Goal: Task Accomplishment & Management: Complete application form

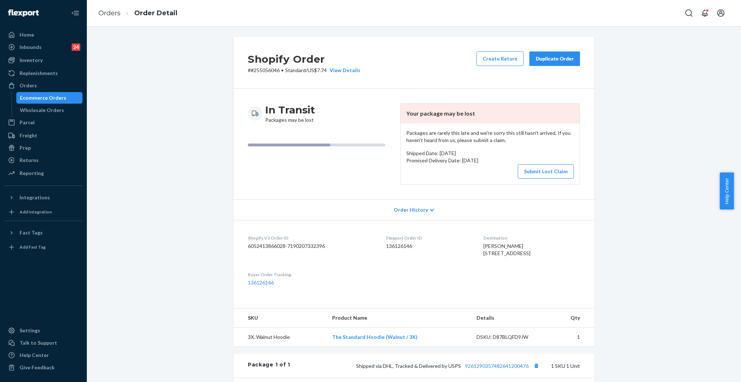
click at [28, 62] on div "Inventory" at bounding box center [31, 59] width 23 height 7
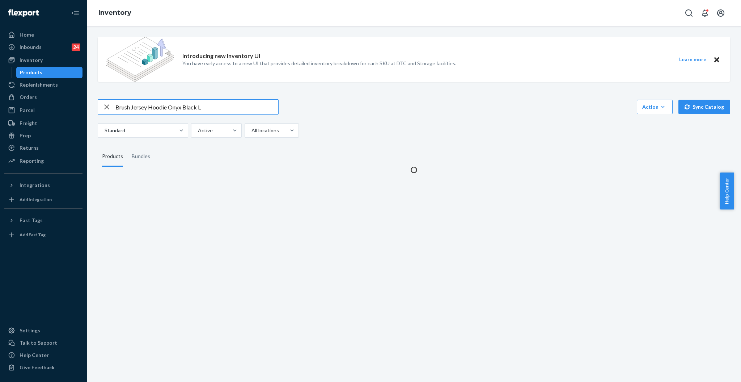
drag, startPoint x: 211, startPoint y: 106, endPoint x: 84, endPoint y: 102, distance: 127.8
click at [84, 102] on div "Home Inbounds 24 Shipping Plans Problems 24 Inventory Products Replenishments O…" at bounding box center [370, 191] width 741 height 382
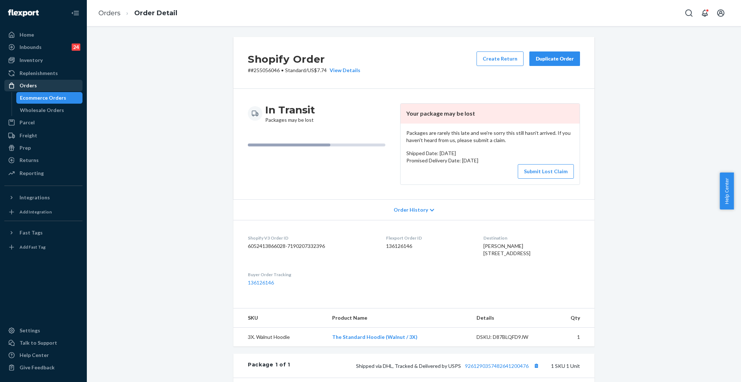
click at [46, 87] on div "Orders" at bounding box center [43, 85] width 77 height 10
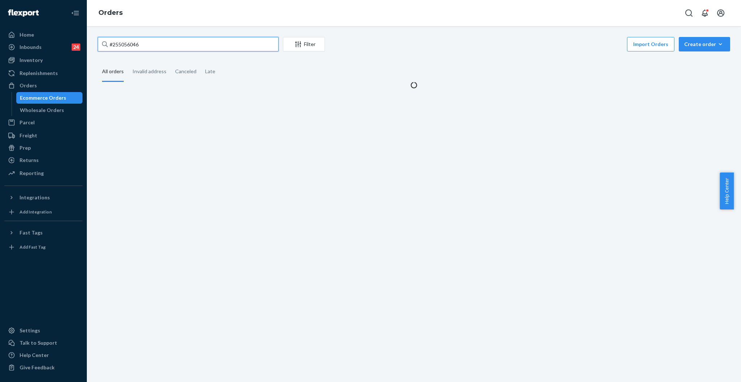
click at [212, 39] on input "#255056046" at bounding box center [188, 44] width 181 height 14
paste input "Minimalist Hoodie Panther / XL"
type input "Minimalist Hoodie Panther / XL"
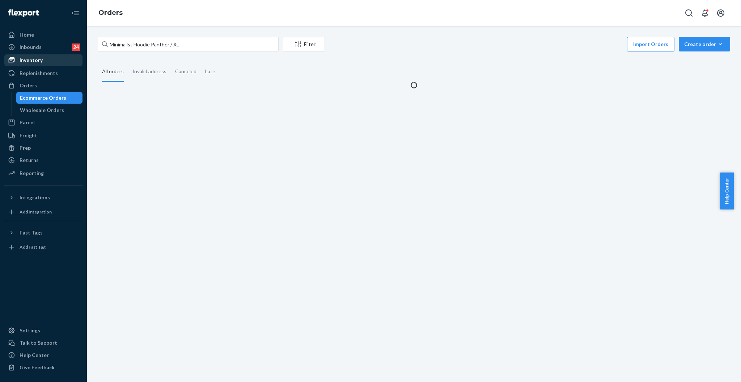
click at [33, 60] on div "Inventory" at bounding box center [31, 59] width 23 height 7
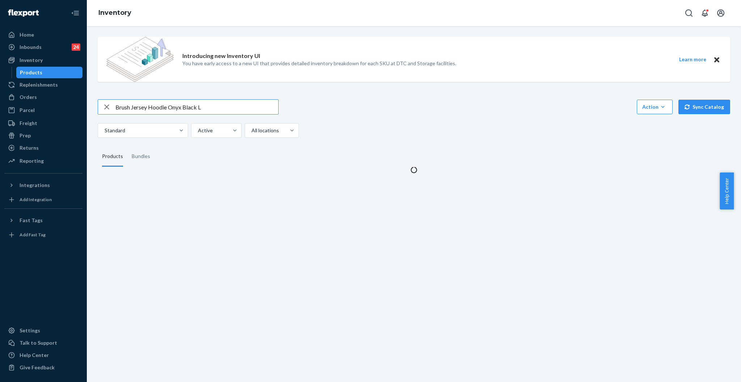
click at [154, 109] on input "Brush Jersey Hoodie Onyx Black L" at bounding box center [196, 107] width 163 height 14
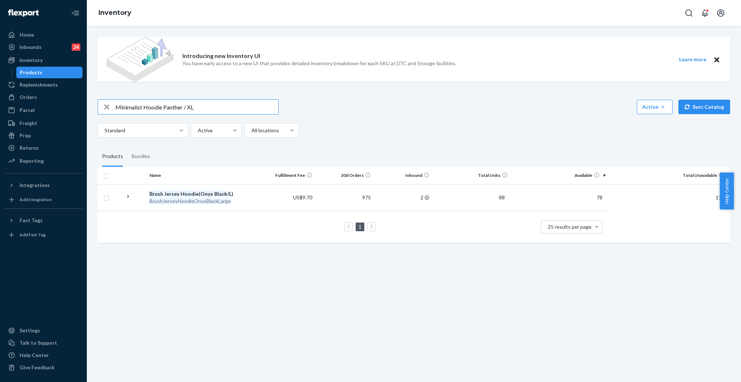
click at [240, 105] on input "Minimalist Hoodie Panther / XL" at bounding box center [196, 107] width 163 height 14
type input "Minimalist Hoodie Panther / XL"
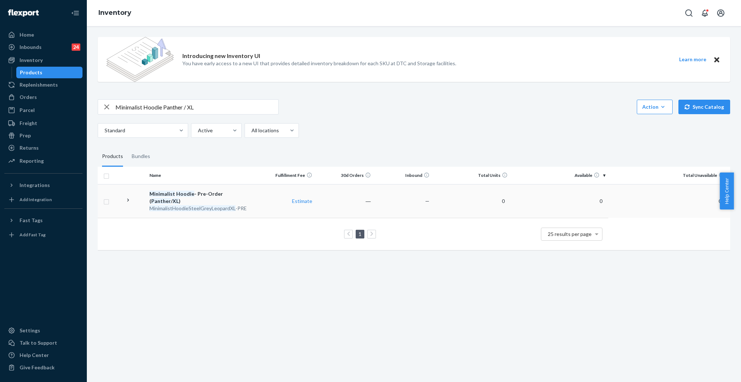
click at [250, 205] on div "MinimalistHoodieSteelGreyLeopardXL -PRE" at bounding box center [201, 208] width 104 height 7
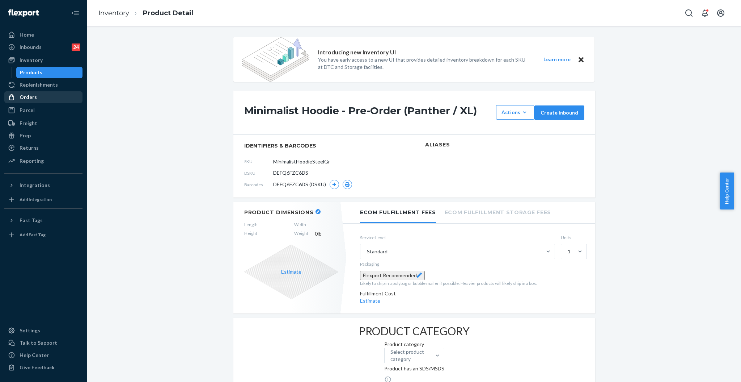
click at [33, 91] on link "Orders" at bounding box center [43, 97] width 78 height 12
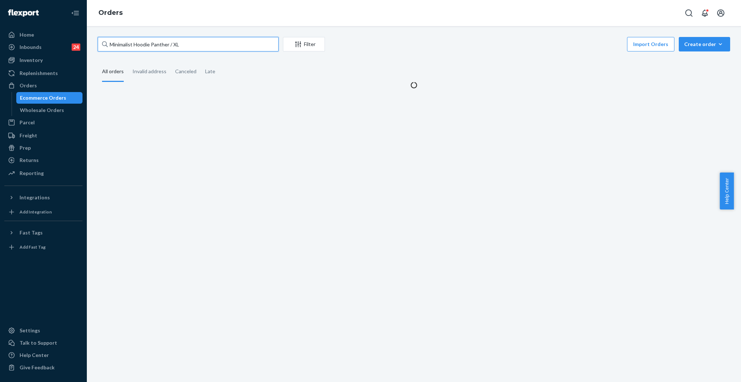
click at [192, 41] on input "Minimalist Hoodie Panther / XL" at bounding box center [188, 44] width 181 height 14
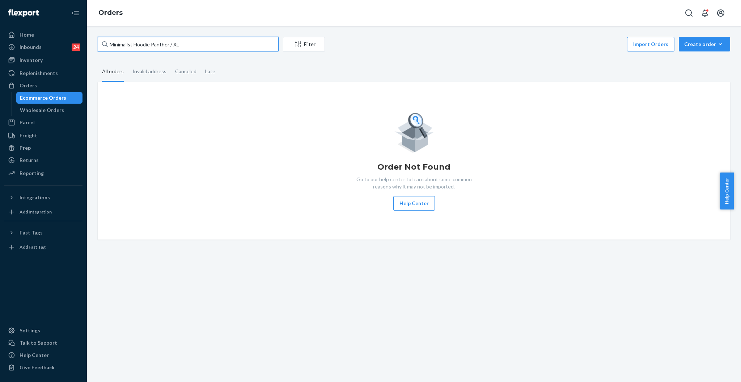
paste input "#251462313"
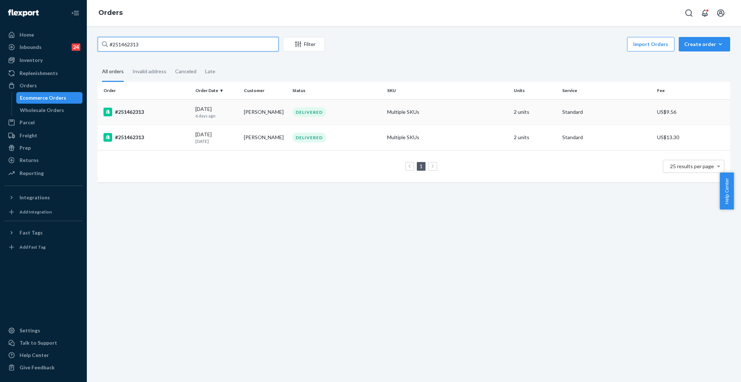
type input "#251462313"
click at [223, 111] on div "09/17/2025 6 days ago" at bounding box center [216, 111] width 43 height 13
click at [282, 116] on td "Kelli Hetts" at bounding box center [265, 111] width 49 height 25
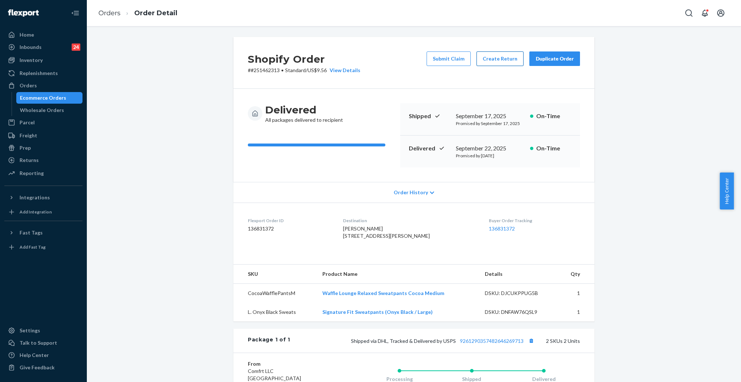
click at [501, 59] on button "Create Return" at bounding box center [500, 58] width 47 height 14
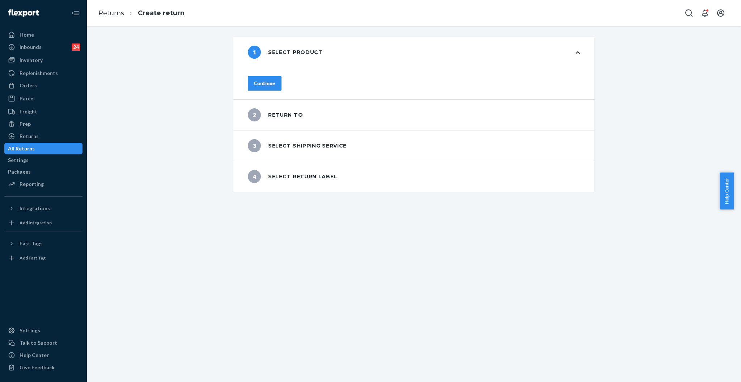
click at [275, 84] on div "Continue" at bounding box center [264, 83] width 21 height 7
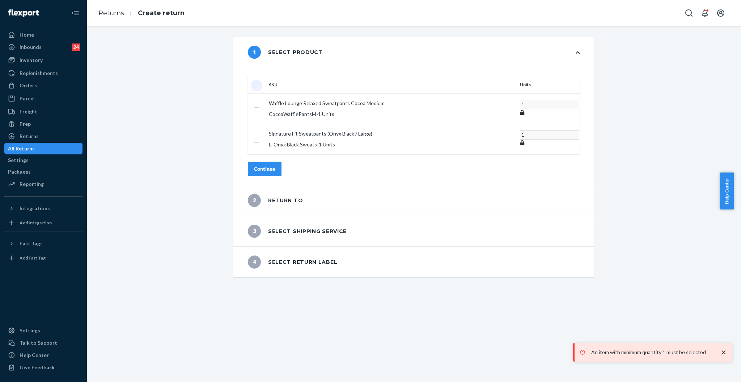
click at [260, 81] on input "checkbox" at bounding box center [257, 85] width 6 height 8
checkbox input "true"
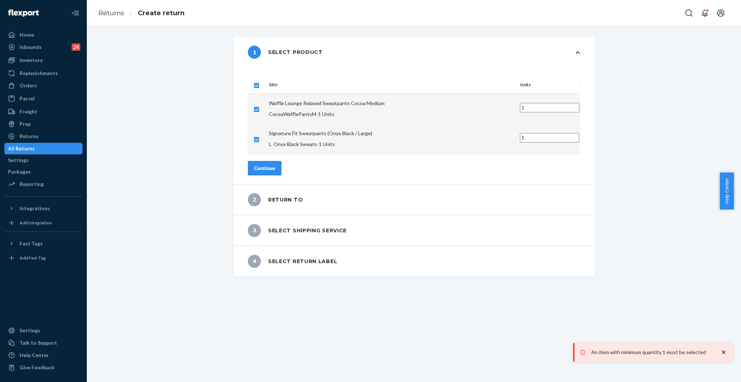
click at [275, 164] on div "Continue" at bounding box center [264, 167] width 21 height 7
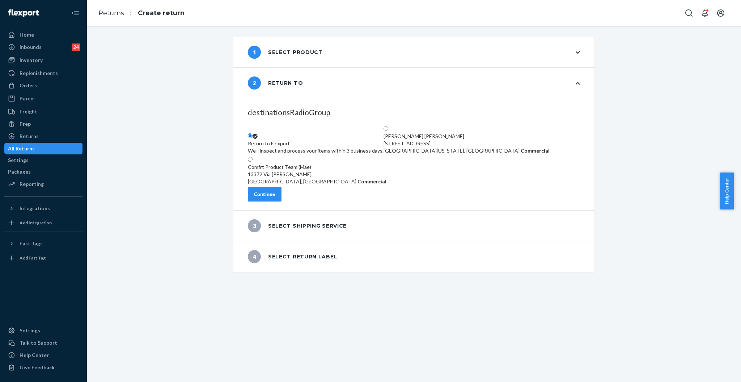
click at [275, 196] on div "Continue" at bounding box center [264, 193] width 21 height 7
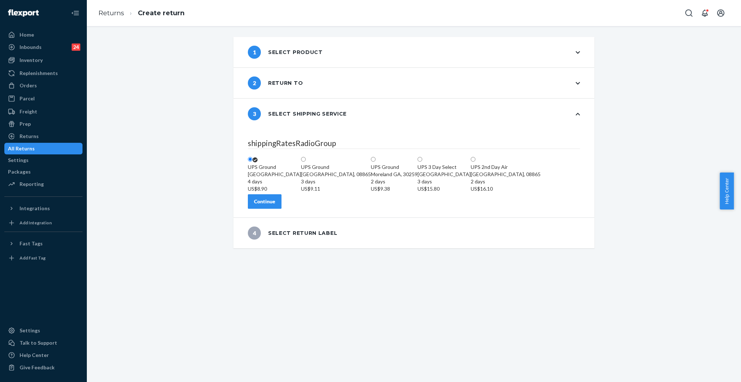
click at [270, 56] on div "1 Select product" at bounding box center [285, 52] width 75 height 13
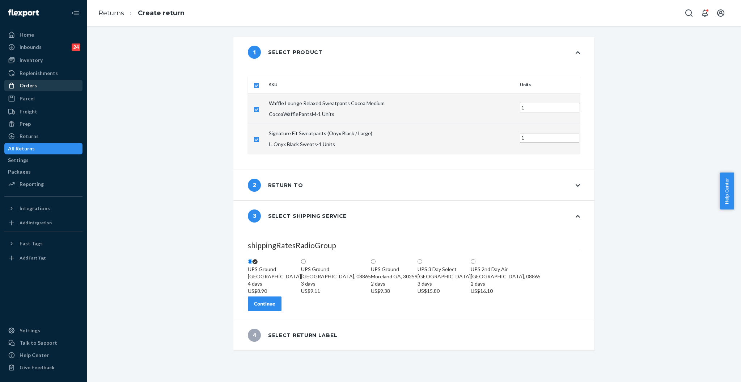
click at [30, 89] on div "Orders" at bounding box center [43, 85] width 77 height 10
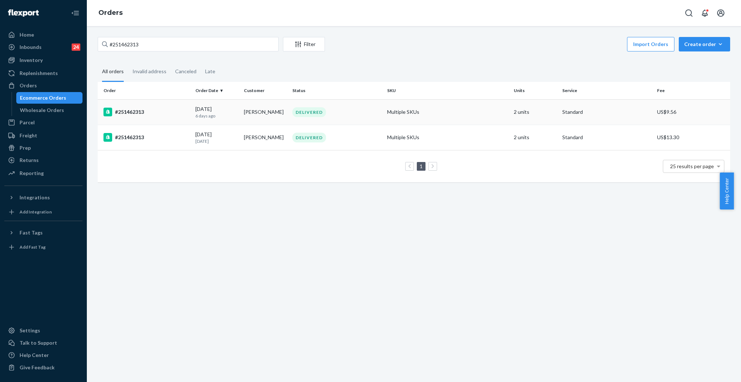
click at [252, 114] on td "Kelli Hetts" at bounding box center [265, 111] width 49 height 25
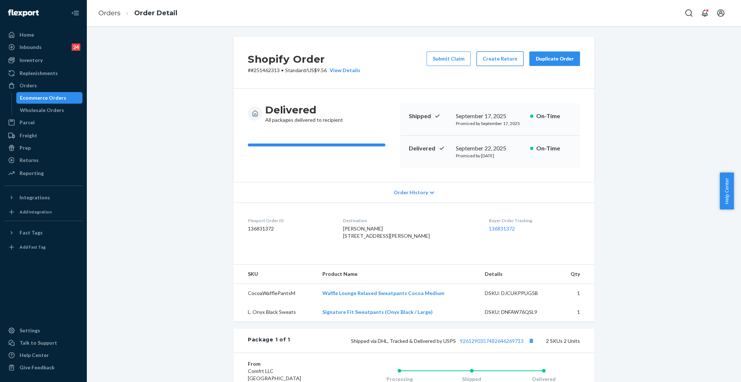
click at [508, 54] on button "Create Return" at bounding box center [500, 58] width 47 height 14
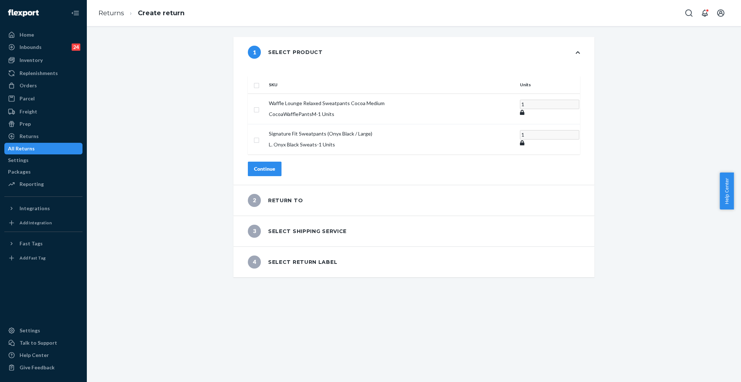
click at [266, 81] on th at bounding box center [257, 84] width 18 height 17
click at [266, 76] on th at bounding box center [257, 84] width 18 height 17
click at [260, 81] on input "checkbox" at bounding box center [257, 85] width 6 height 8
checkbox input "true"
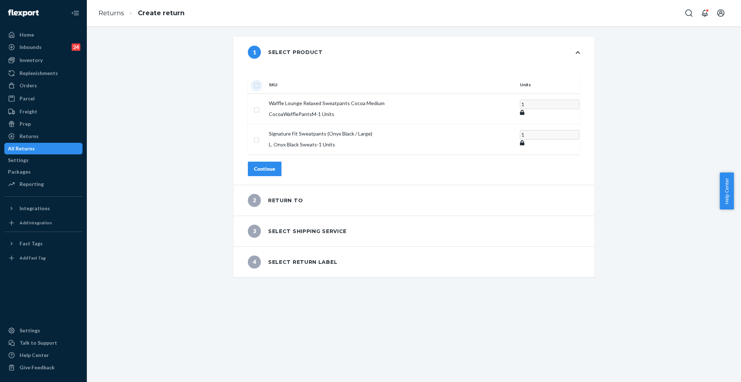
checkbox input "true"
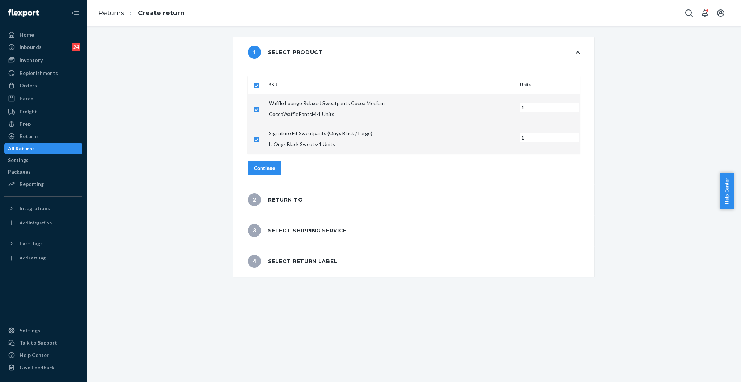
click at [282, 161] on button "Continue" at bounding box center [265, 168] width 34 height 14
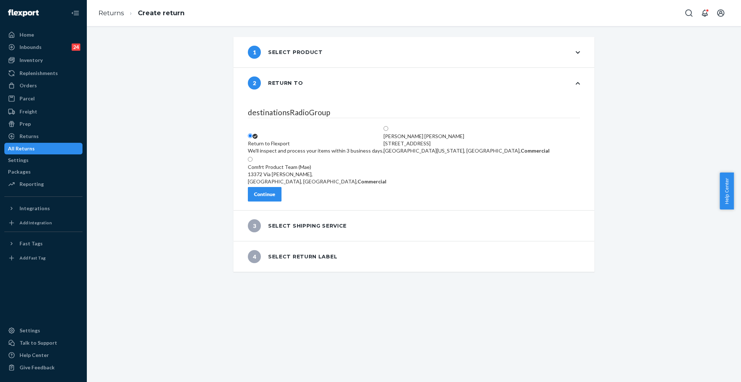
click at [282, 192] on button "Continue" at bounding box center [265, 194] width 34 height 14
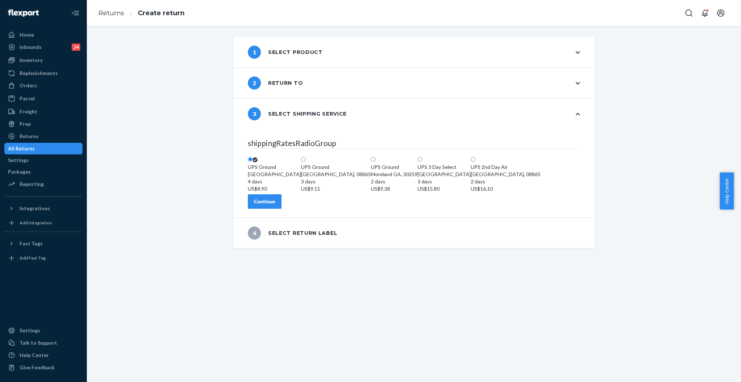
click at [282, 208] on button "Continue" at bounding box center [265, 201] width 34 height 14
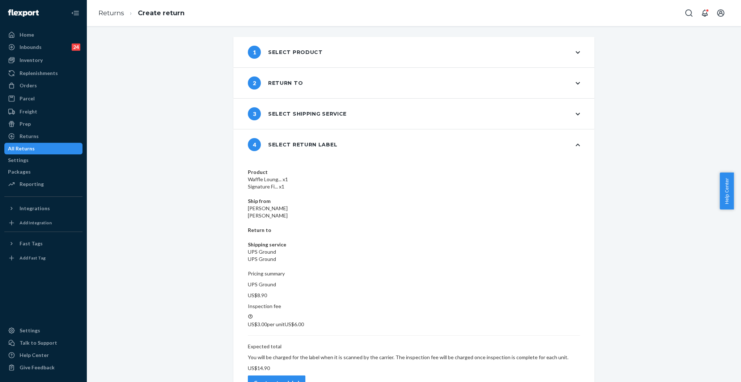
click at [306, 375] on button "Create return label" at bounding box center [277, 382] width 58 height 14
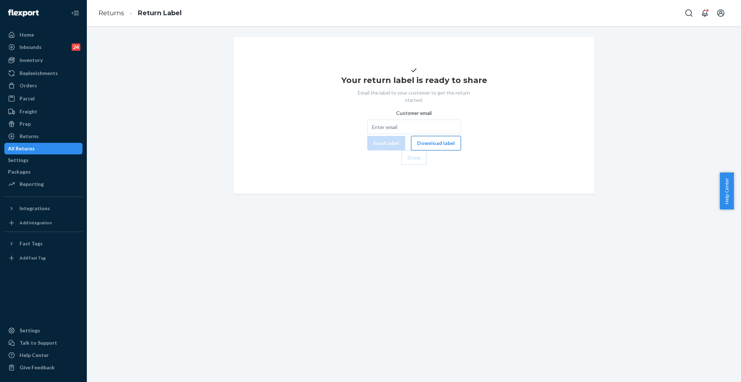
click at [411, 150] on button "Download label" at bounding box center [436, 143] width 50 height 14
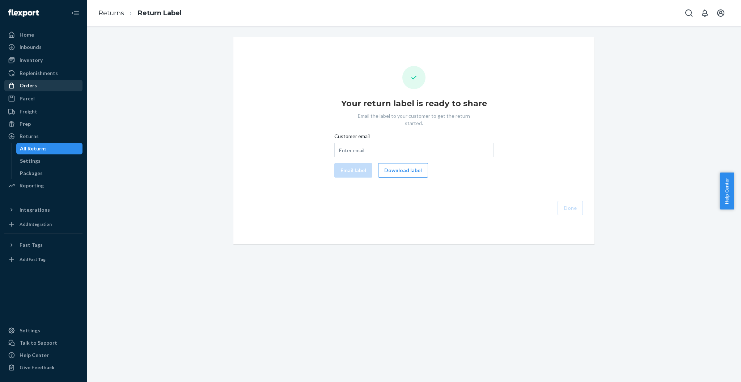
click at [24, 87] on div "Orders" at bounding box center [28, 85] width 17 height 7
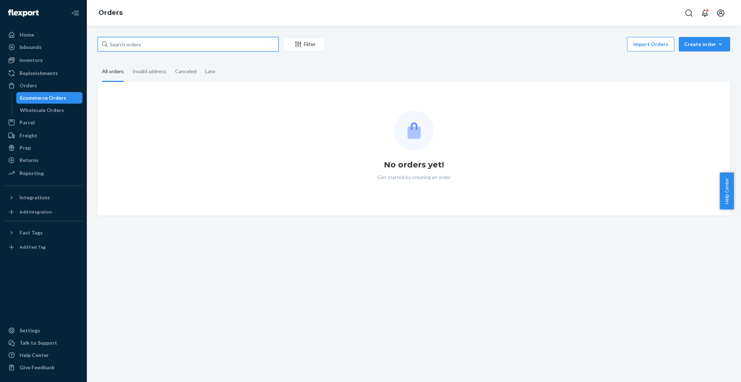
click at [210, 43] on input "text" at bounding box center [188, 44] width 181 height 14
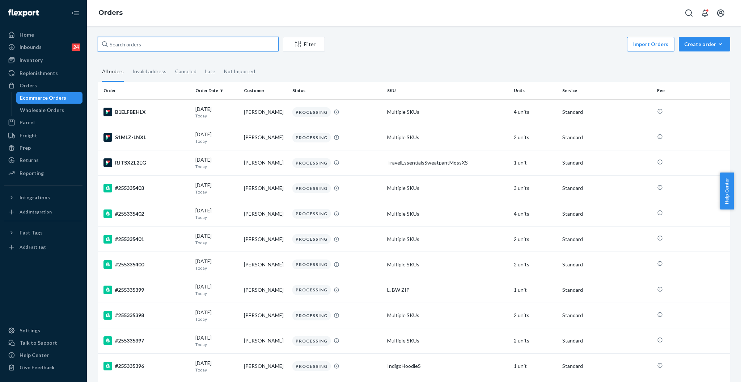
paste input "#255327092"
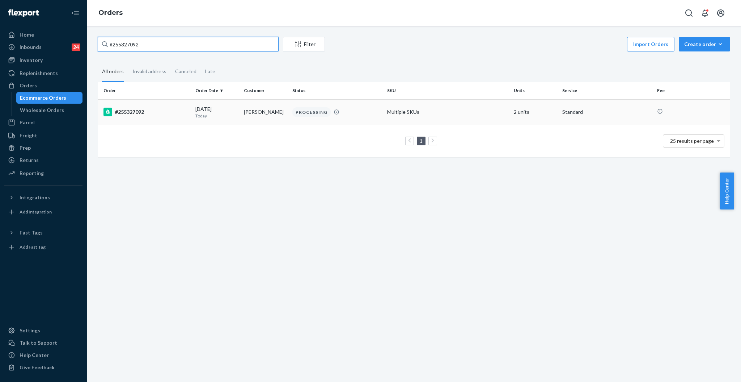
type input "#255327092"
click at [246, 105] on td "[PERSON_NAME]" at bounding box center [265, 111] width 49 height 25
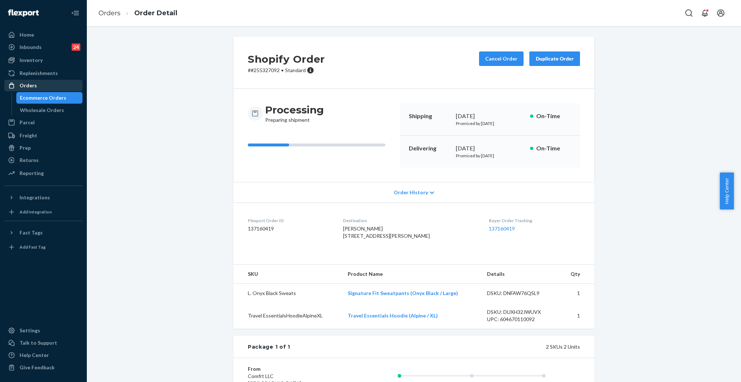
click at [15, 81] on div "Orders" at bounding box center [43, 85] width 77 height 10
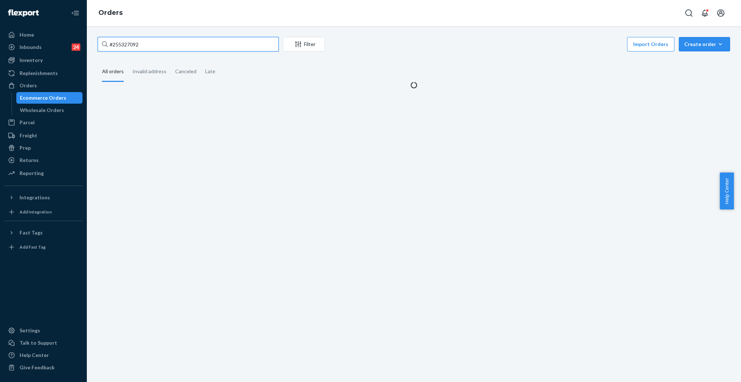
click at [158, 45] on input "#255327092" at bounding box center [188, 44] width 181 height 14
paste input "130796"
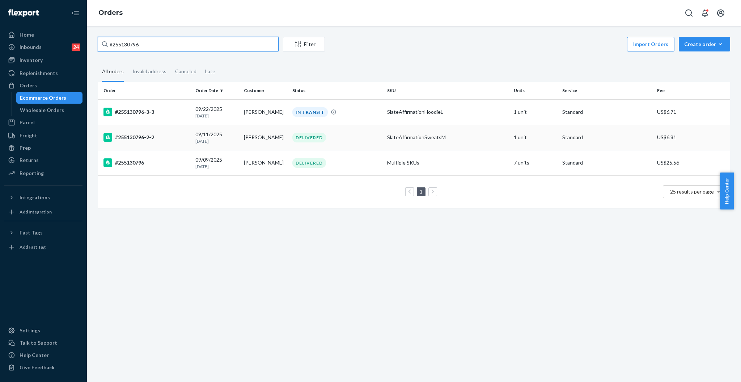
type input "#255130796"
click at [249, 140] on td "[PERSON_NAME]" at bounding box center [265, 137] width 49 height 25
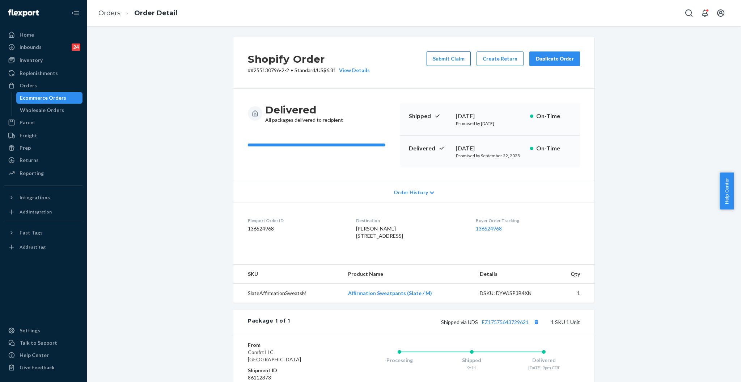
click at [456, 62] on button "Submit Claim" at bounding box center [449, 58] width 44 height 14
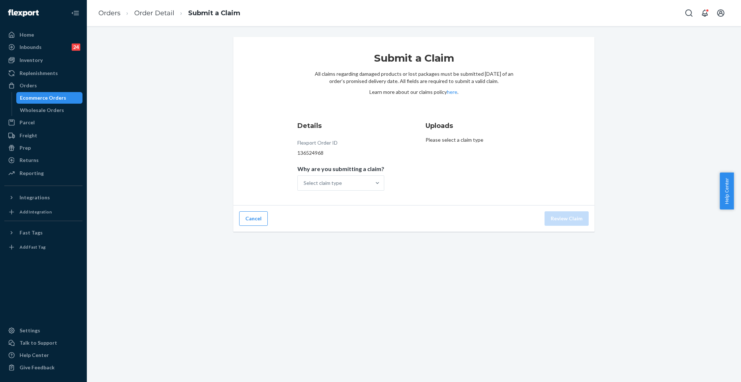
click at [335, 179] on div "Select claim type" at bounding box center [341, 182] width 87 height 15
click at [304, 179] on input "Why are you submitting a claim? Select claim type" at bounding box center [304, 182] width 1 height 7
click at [337, 179] on div "Select claim type" at bounding box center [323, 182] width 38 height 7
click at [304, 179] on input "Why are you submitting a claim? option Order delivered but lost focused, 1 of 4…" at bounding box center [304, 182] width 1 height 7
click at [342, 232] on div "Incorrect product" at bounding box center [341, 229] width 84 height 14
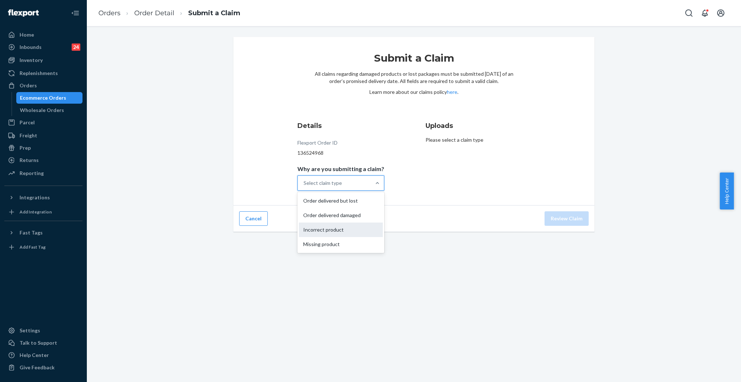
click at [304, 186] on input "Why are you submitting a claim? option Incorrect product focused, 0 of 4. 4 res…" at bounding box center [304, 182] width 1 height 7
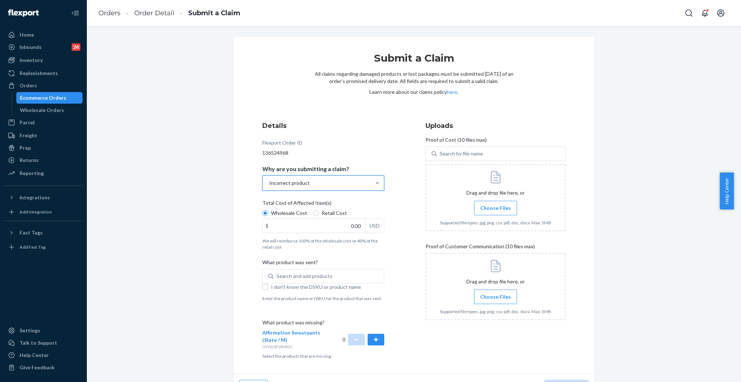
scroll to position [18, 0]
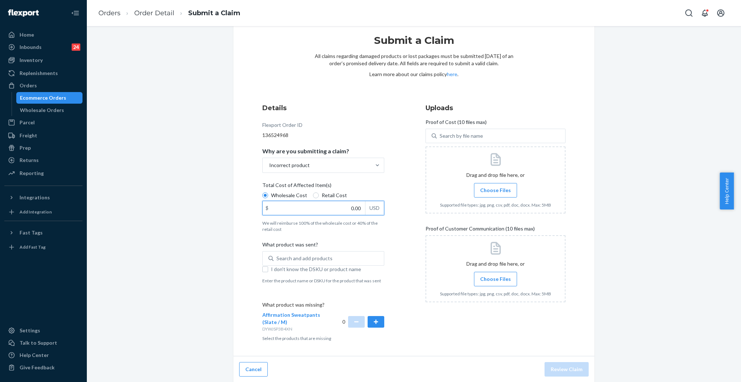
click at [354, 208] on input "0.00" at bounding box center [314, 208] width 102 height 14
type input "60.00"
click at [299, 257] on div "Search and add products" at bounding box center [305, 257] width 56 height 7
click at [277, 257] on input "0 results available. Use Up and Down to choose options, press Enter to select t…" at bounding box center [277, 257] width 1 height 7
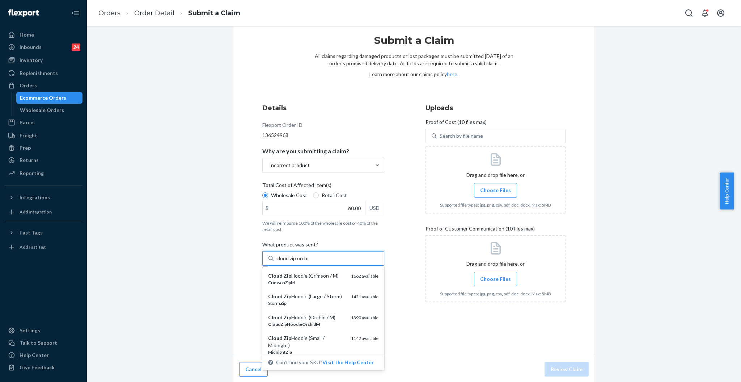
type input "cloud zip orchid"
click at [302, 278] on div "Cloud Zip Hoodie ( Orchid / M)" at bounding box center [306, 275] width 77 height 7
click at [302, 262] on input "cloud zip orchid" at bounding box center [294, 257] width 35 height 7
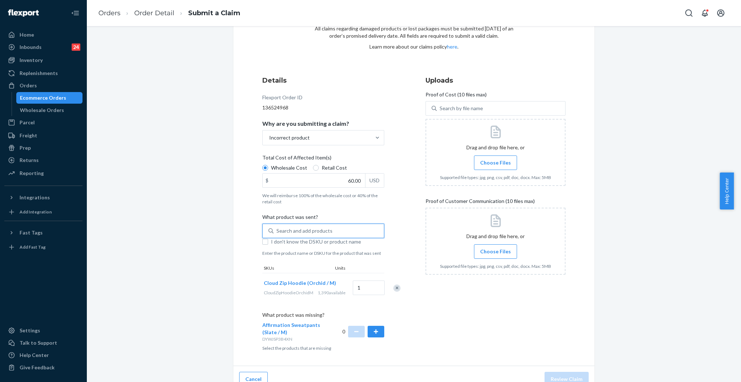
scroll to position [67, 0]
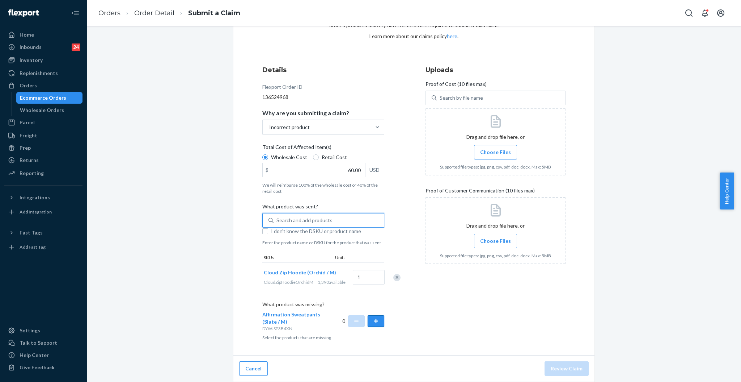
click at [374, 321] on button "button" at bounding box center [376, 321] width 17 height 12
click at [490, 148] on span "Choose Files" at bounding box center [495, 151] width 31 height 7
click at [496, 148] on input "Choose Files" at bounding box center [496, 152] width 0 height 8
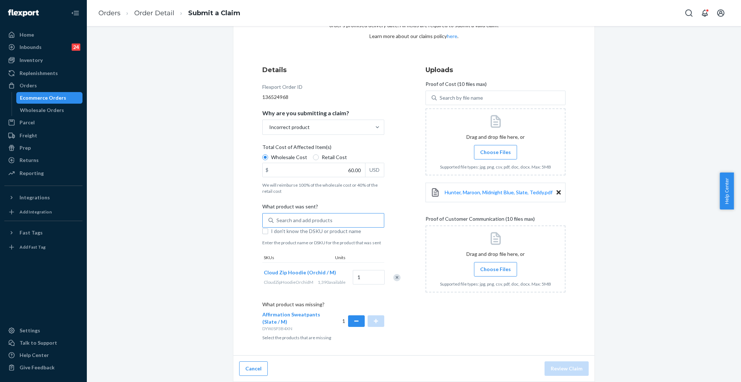
click at [501, 265] on span "Choose Files" at bounding box center [495, 268] width 31 height 7
click at [496, 265] on input "Choose Files" at bounding box center [496, 269] width 0 height 8
click at [489, 265] on span "Choose Files" at bounding box center [495, 268] width 31 height 7
click at [496, 265] on input "Choose Files" at bounding box center [496, 269] width 0 height 8
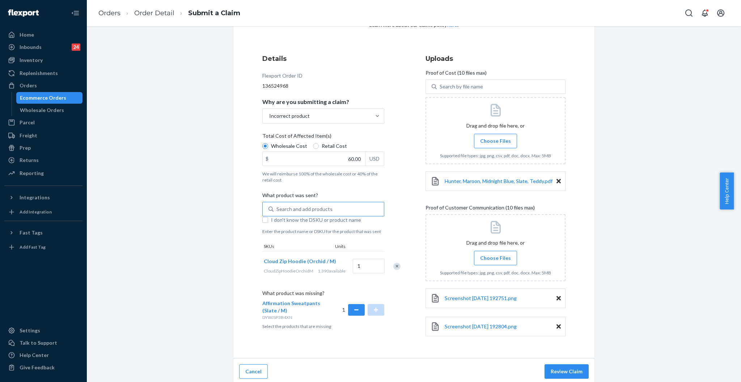
click at [501, 259] on span "Choose Files" at bounding box center [495, 257] width 31 height 7
click at [496, 259] on input "Choose Files" at bounding box center [496, 258] width 0 height 8
click at [500, 258] on span "Choose Files" at bounding box center [495, 257] width 31 height 7
click at [496, 258] on input "Choose Files" at bounding box center [496, 258] width 0 height 8
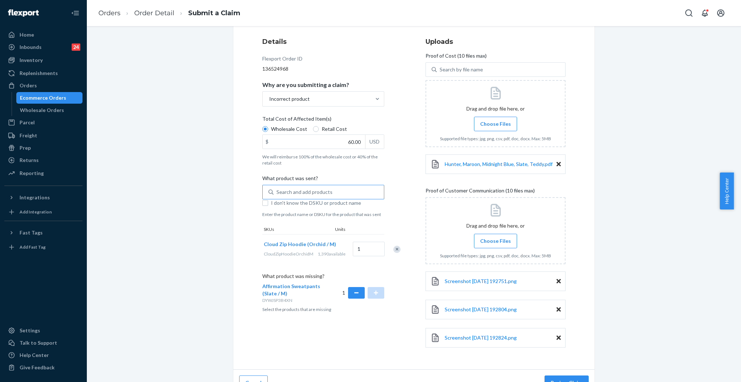
scroll to position [97, 0]
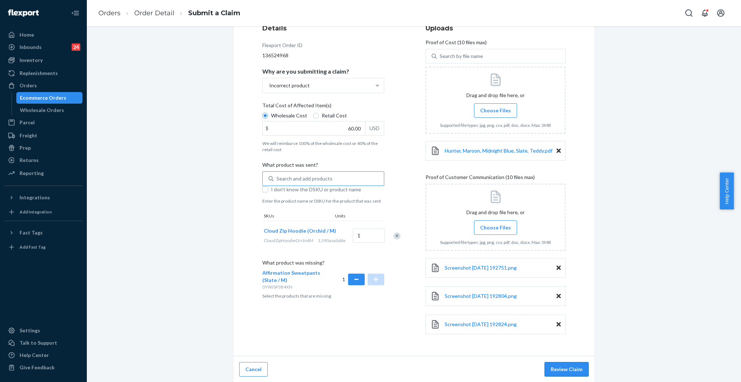
click at [579, 362] on button "Review Claim" at bounding box center [567, 369] width 44 height 14
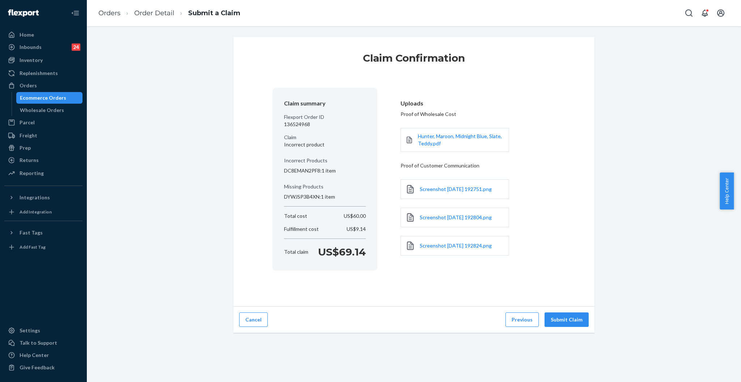
scroll to position [0, 0]
click at [562, 321] on button "Submit Claim" at bounding box center [567, 319] width 44 height 14
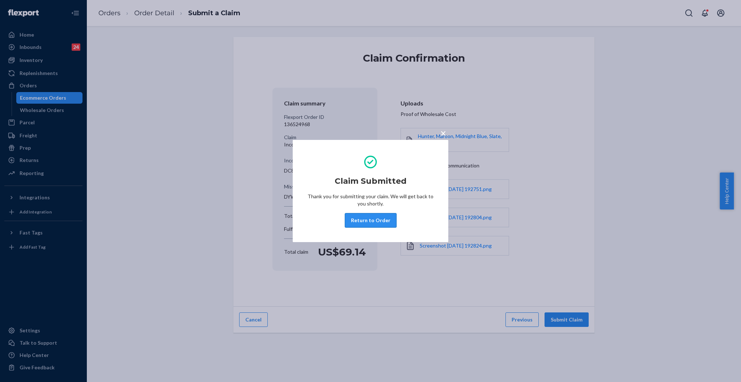
click at [367, 221] on button "Return to Order" at bounding box center [371, 220] width 52 height 14
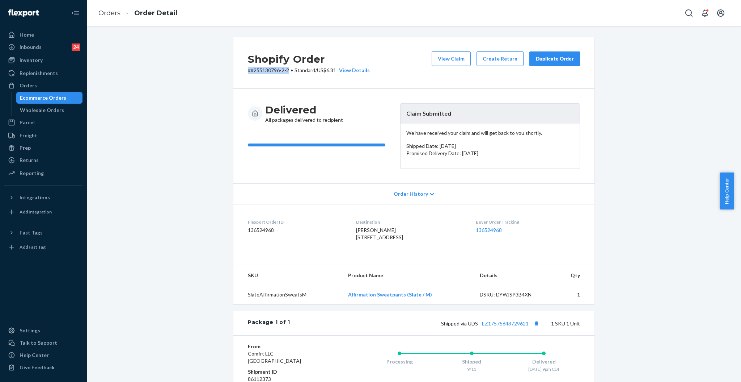
drag, startPoint x: 286, startPoint y: 72, endPoint x: 240, endPoint y: 72, distance: 45.6
click at [240, 72] on div "Shopify Order # #255130796-2-2 • Standard / US$6.81 View Details View Claim Cre…" at bounding box center [413, 63] width 361 height 52
copy p "# #255130796-2-2"
click at [497, 60] on button "Create Return" at bounding box center [500, 58] width 47 height 14
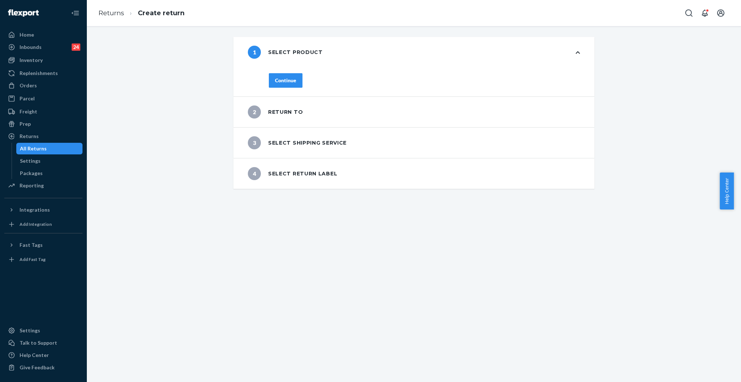
click at [269, 80] on button "Continue" at bounding box center [286, 80] width 34 height 14
